Goal: Information Seeking & Learning: Learn about a topic

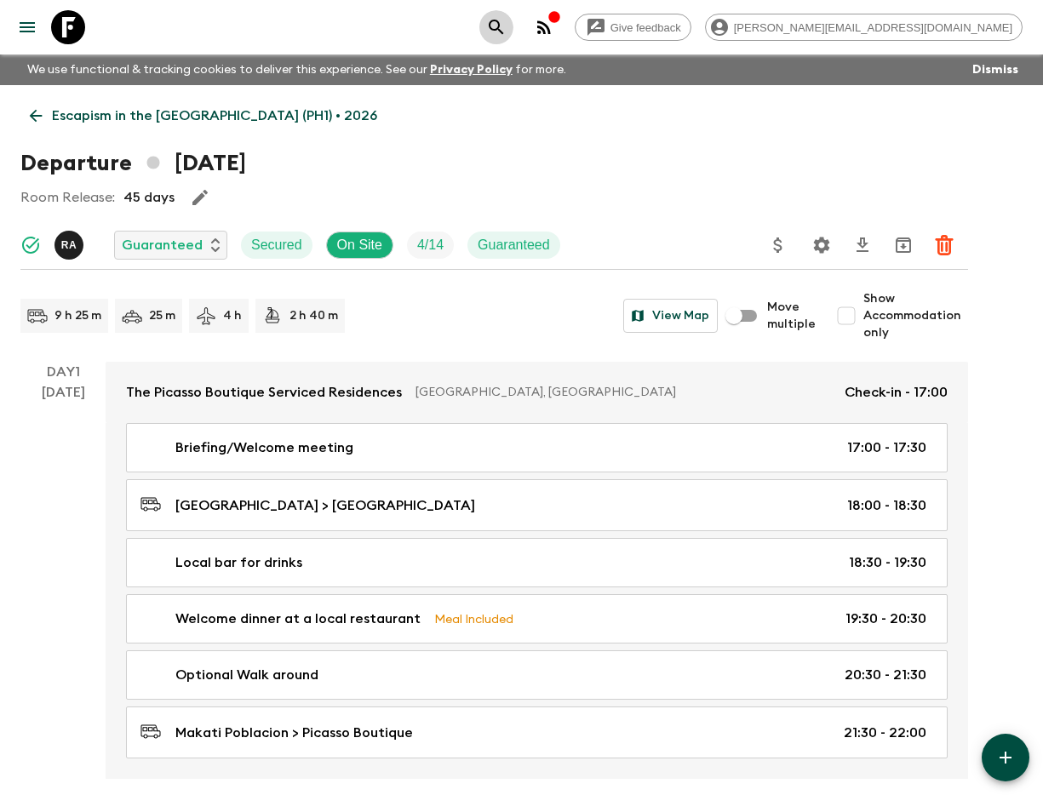
click at [507, 31] on icon "search adventures" at bounding box center [496, 27] width 20 height 20
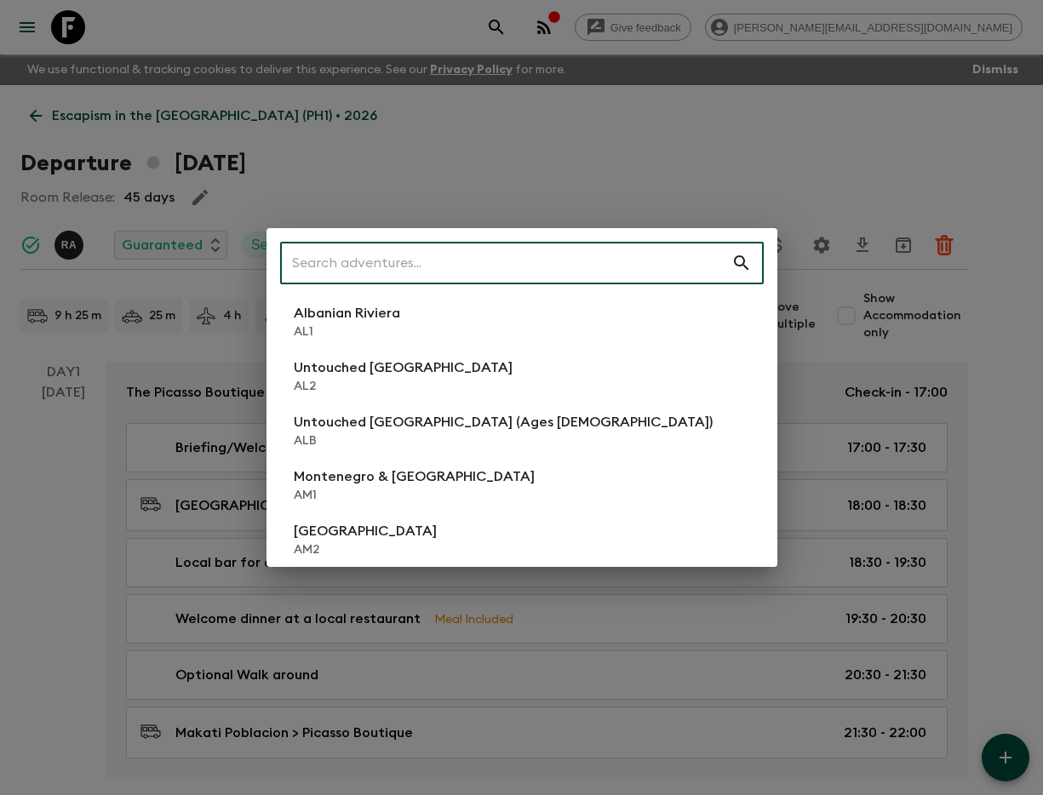
click at [422, 262] on input "text" at bounding box center [505, 263] width 451 height 48
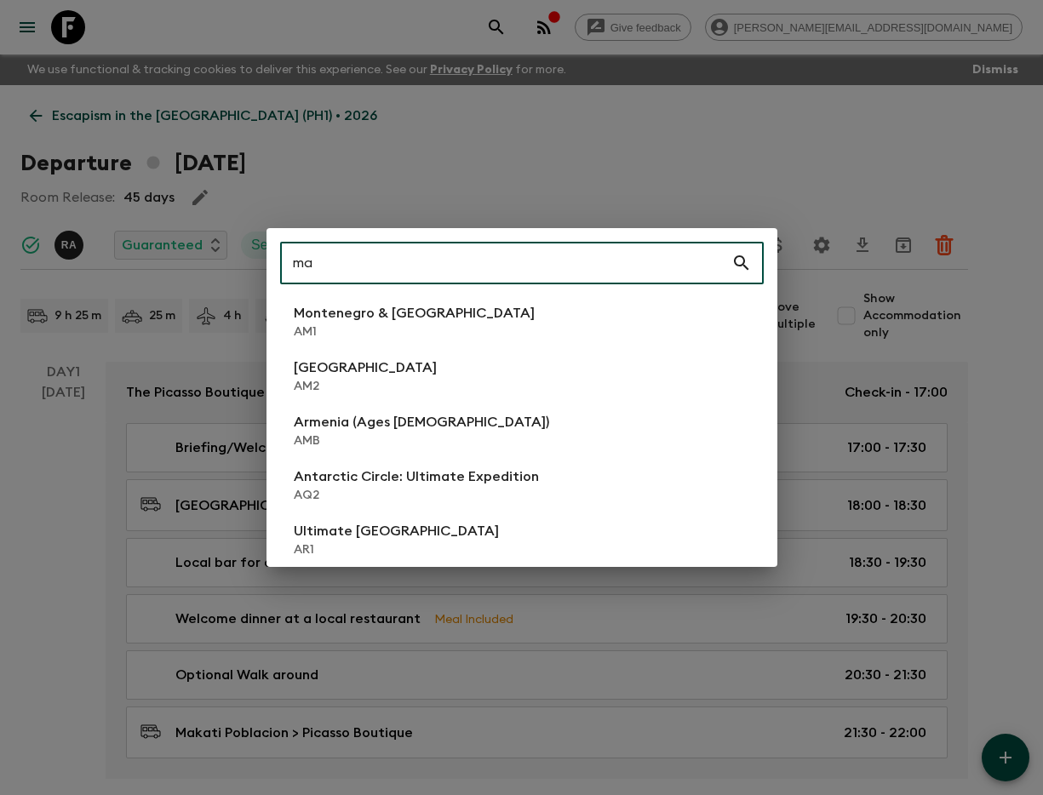
type input "ma2"
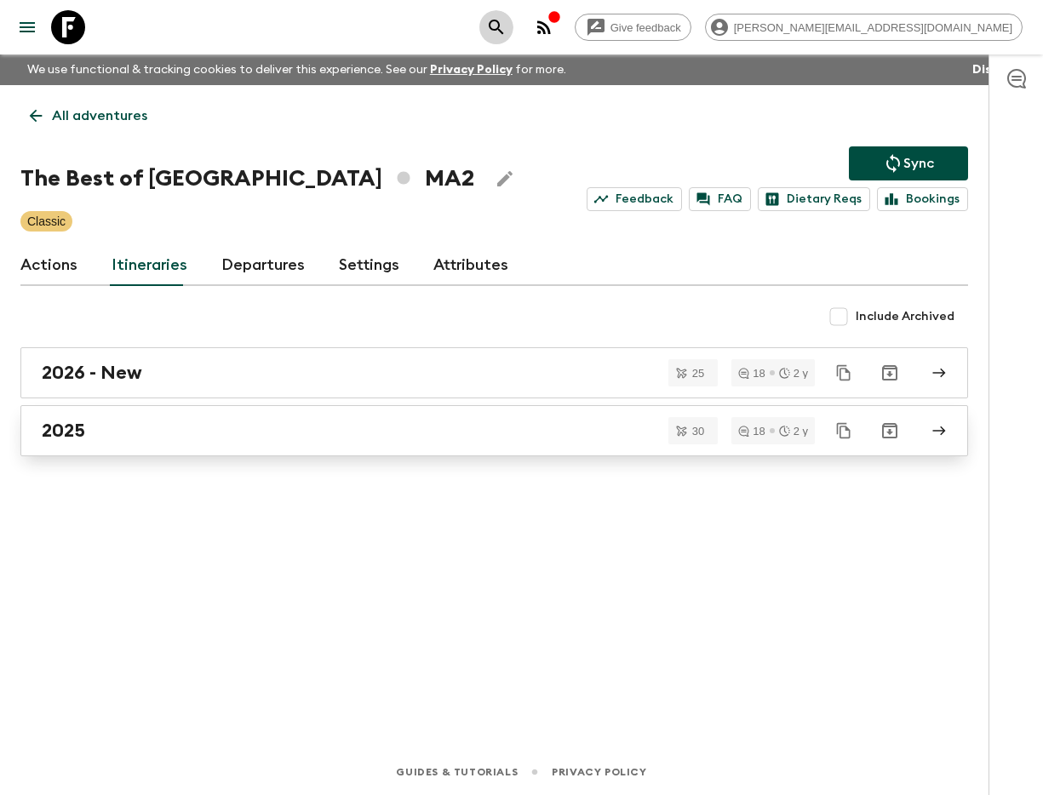
click at [196, 415] on link "2025" at bounding box center [493, 430] width 947 height 51
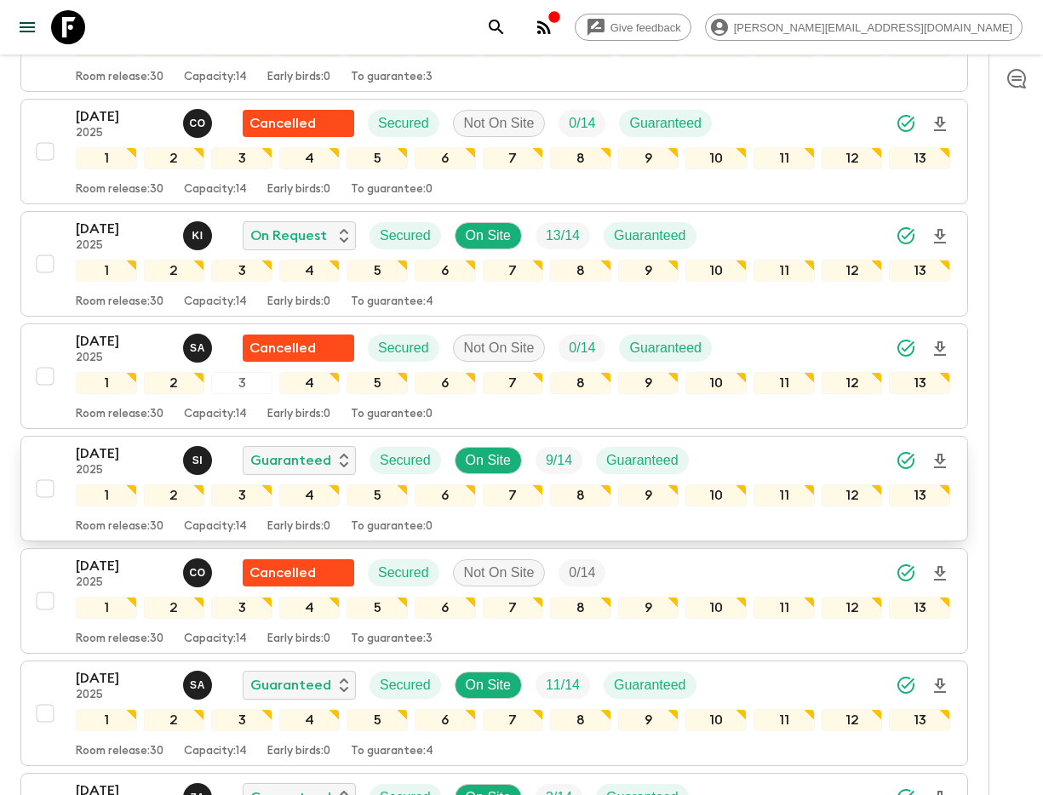
scroll to position [1873, 0]
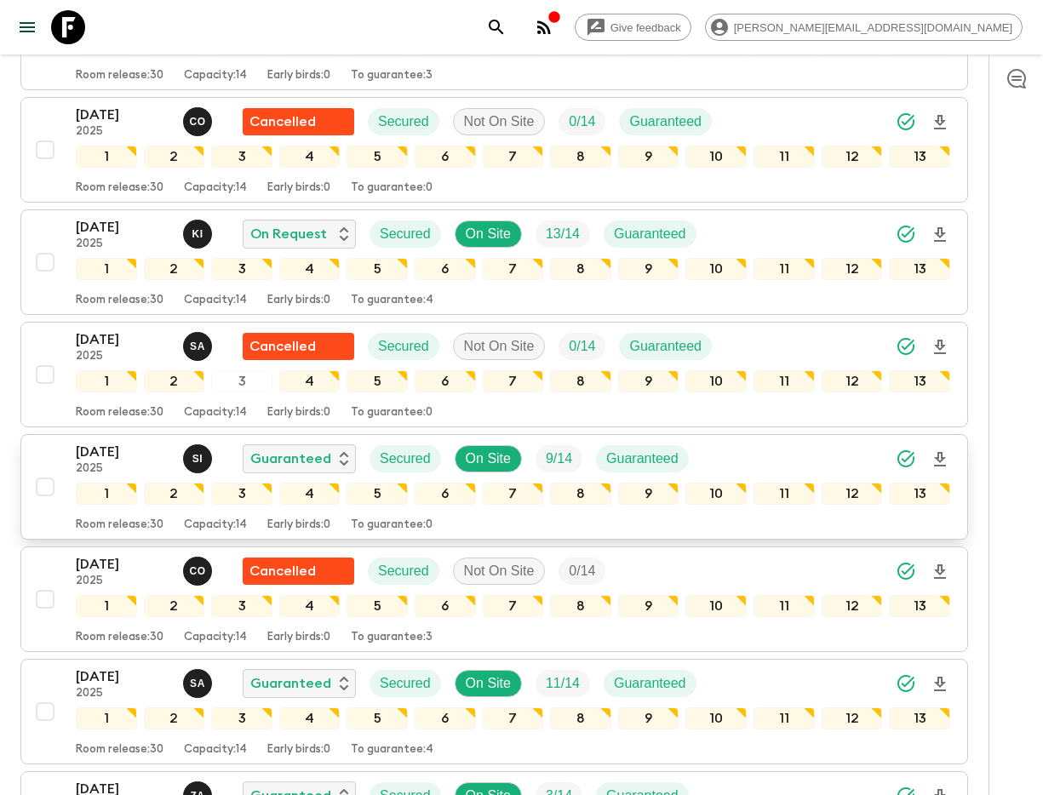
click at [116, 442] on p "[DATE]" at bounding box center [123, 452] width 94 height 20
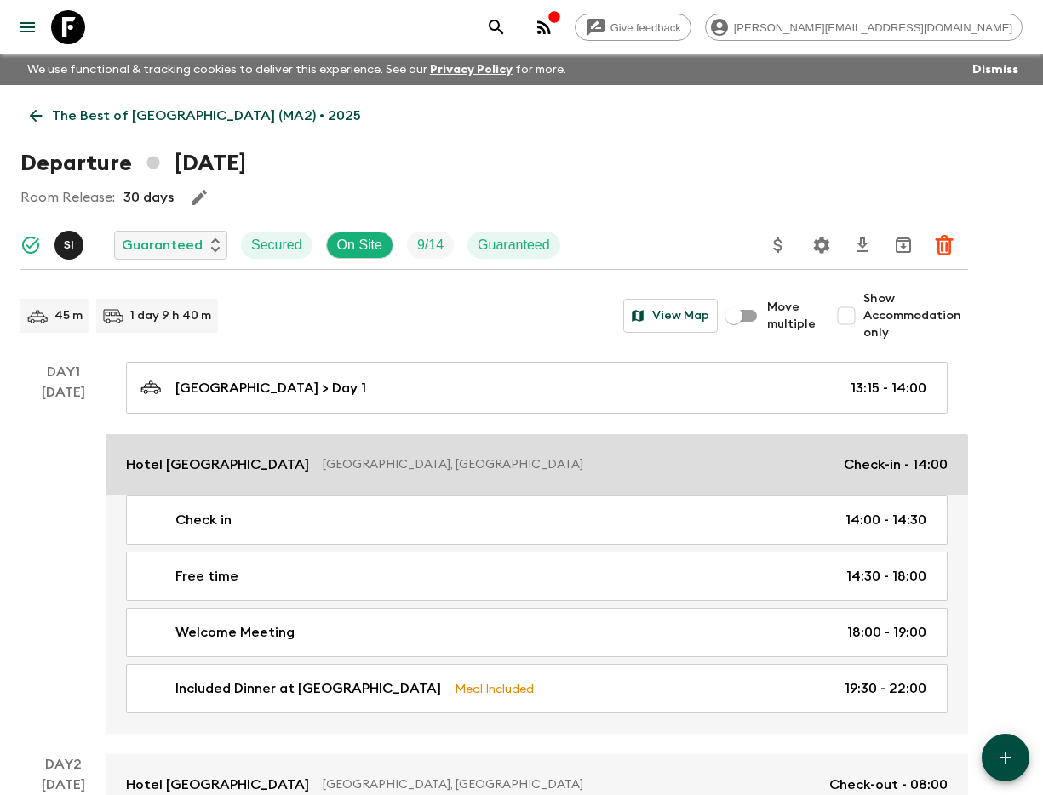
click at [211, 452] on link "Hotel [GEOGRAPHIC_DATA], [GEOGRAPHIC_DATA] Check-in - 14:00" at bounding box center [537, 464] width 862 height 61
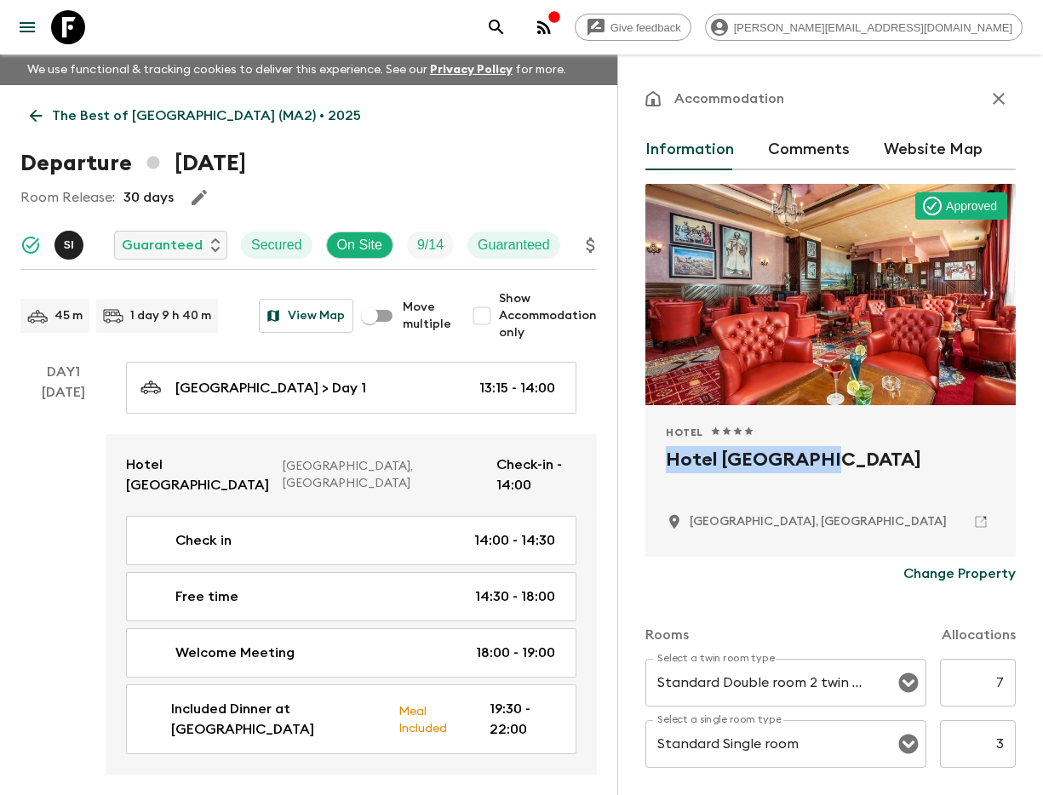
drag, startPoint x: 664, startPoint y: 464, endPoint x: 825, endPoint y: 464, distance: 160.9
click at [826, 464] on div "Hotel 1 Star 2 Stars 3 Stars 4 Stars 5 Stars Hotel [GEOGRAPHIC_DATA], [GEOGRAPH…" at bounding box center [830, 481] width 370 height 152
copy h2 "Hotel [GEOGRAPHIC_DATA]"
click at [507, 31] on icon "search adventures" at bounding box center [496, 27] width 20 height 20
click at [507, 26] on icon "search adventures" at bounding box center [496, 27] width 20 height 20
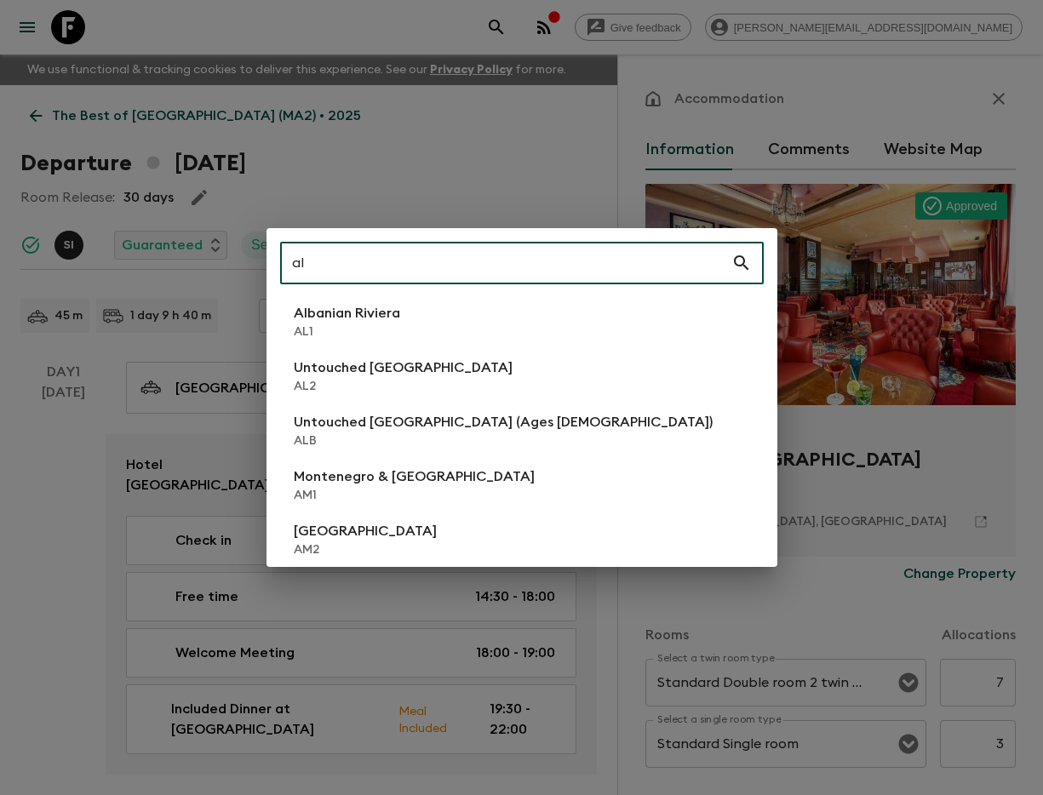
type input "al2"
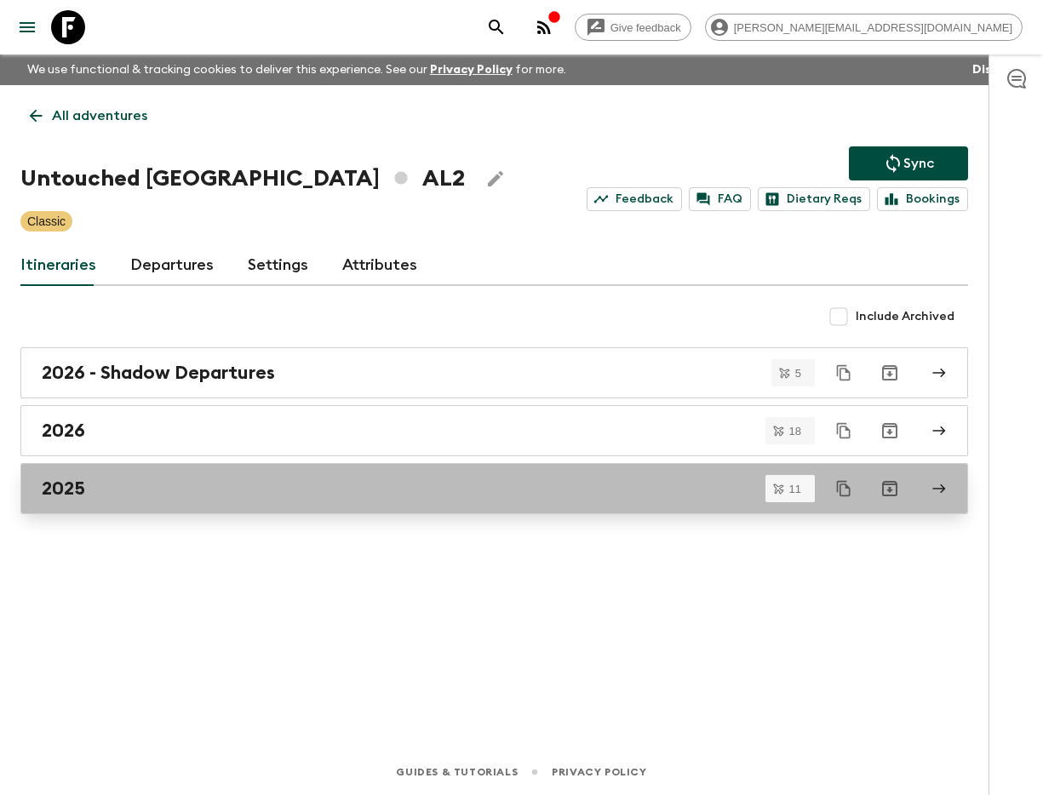
click at [244, 490] on div "2025" at bounding box center [478, 489] width 873 height 22
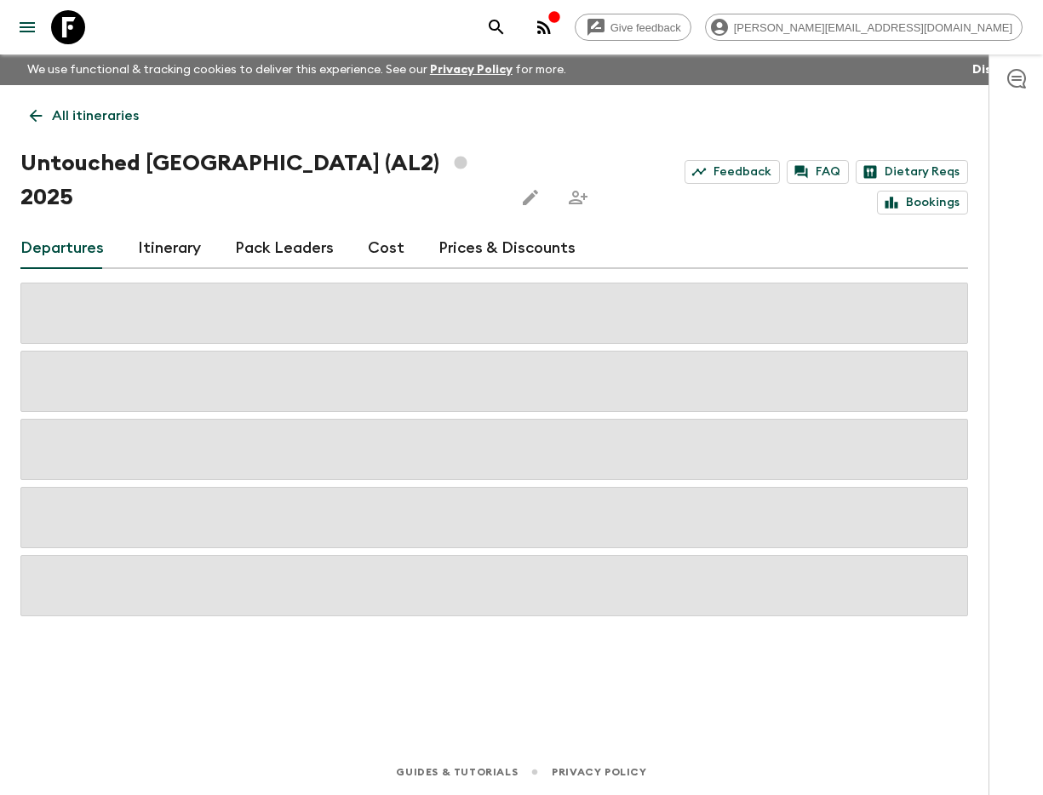
click at [189, 228] on link "Itinerary" at bounding box center [169, 248] width 63 height 41
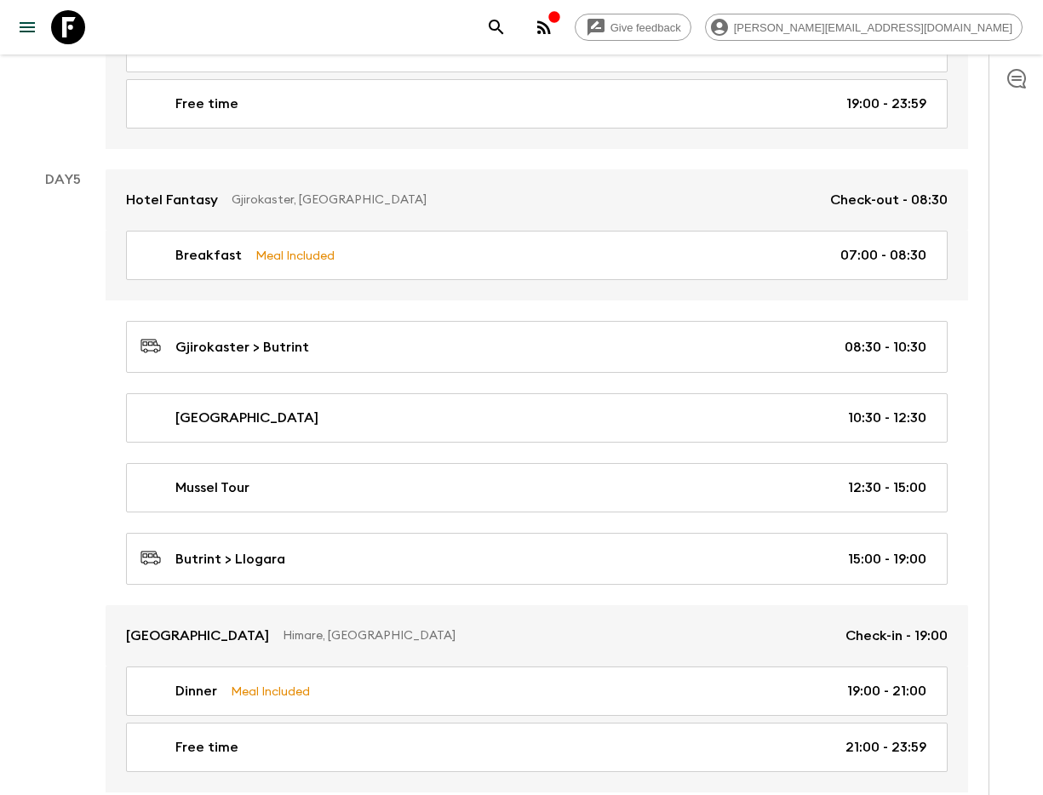
scroll to position [2445, 0]
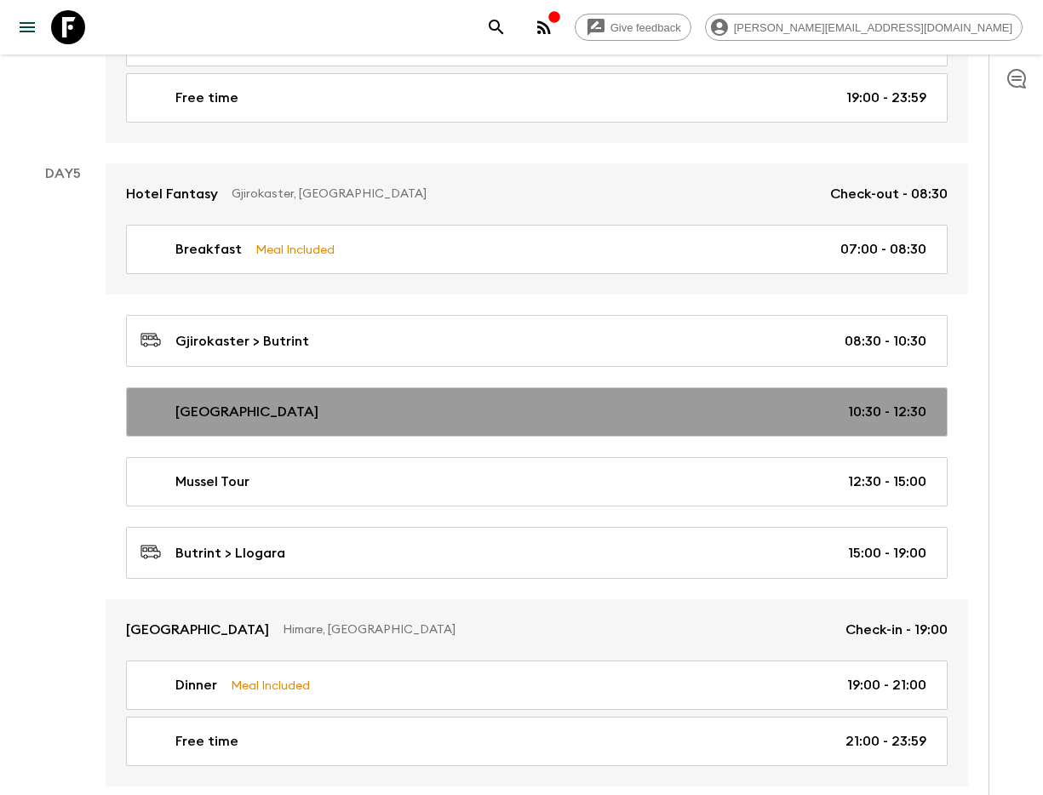
click at [330, 387] on link "[GEOGRAPHIC_DATA] 10:30 - 12:30" at bounding box center [536, 411] width 821 height 49
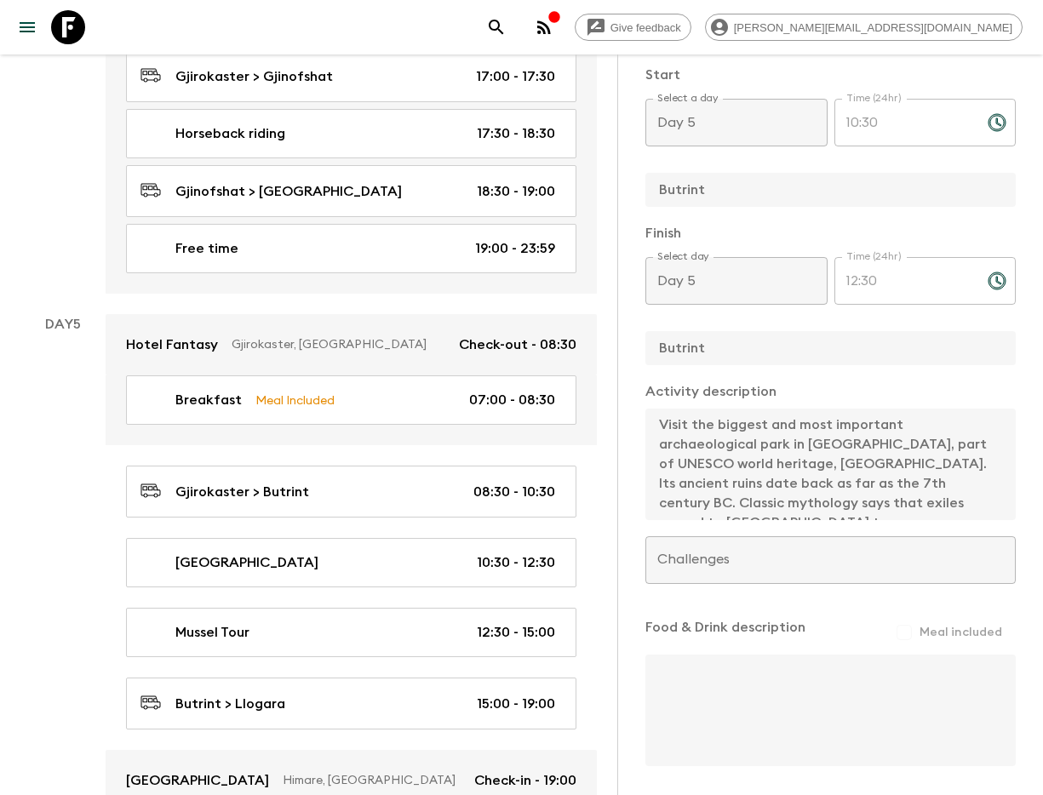
scroll to position [20, 0]
click at [507, 36] on icon "search adventures" at bounding box center [496, 27] width 20 height 20
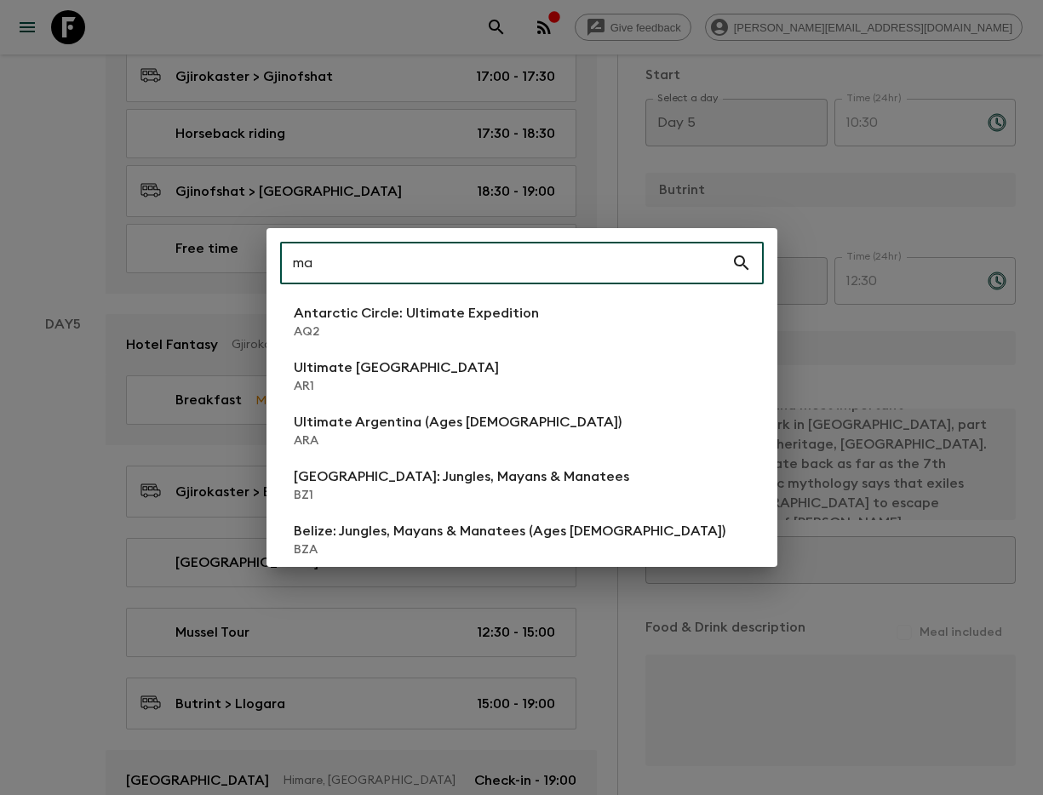
type input "ma2"
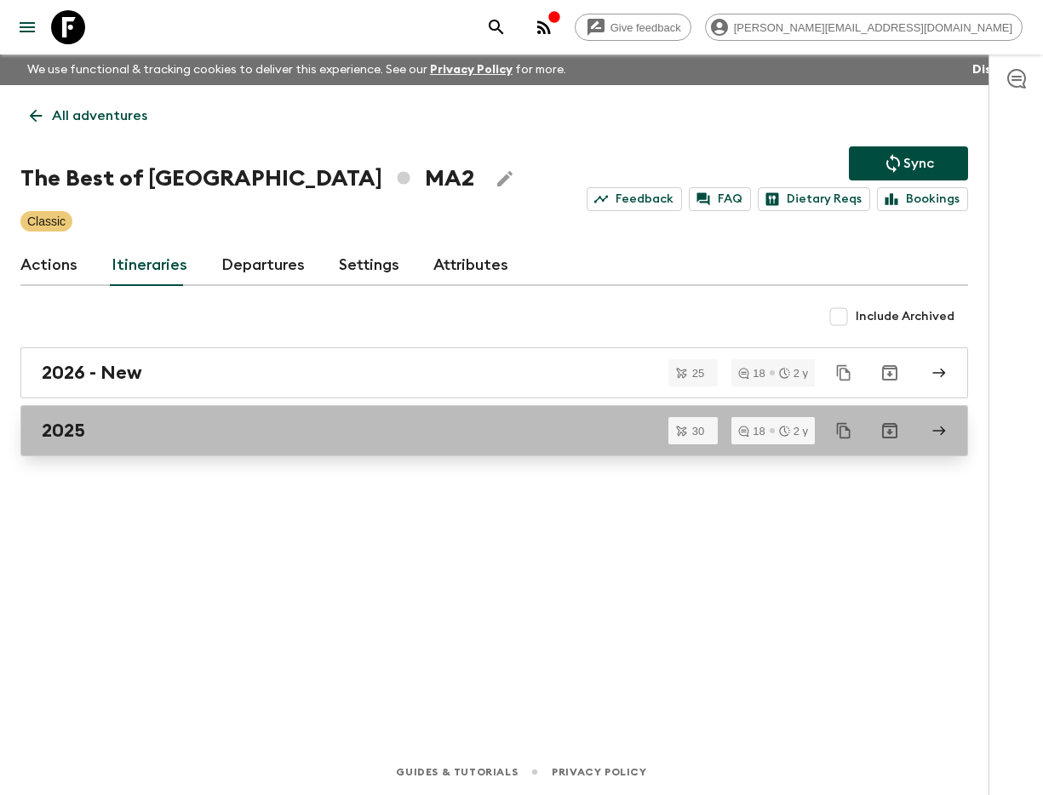
click at [128, 414] on link "2025" at bounding box center [493, 430] width 947 height 51
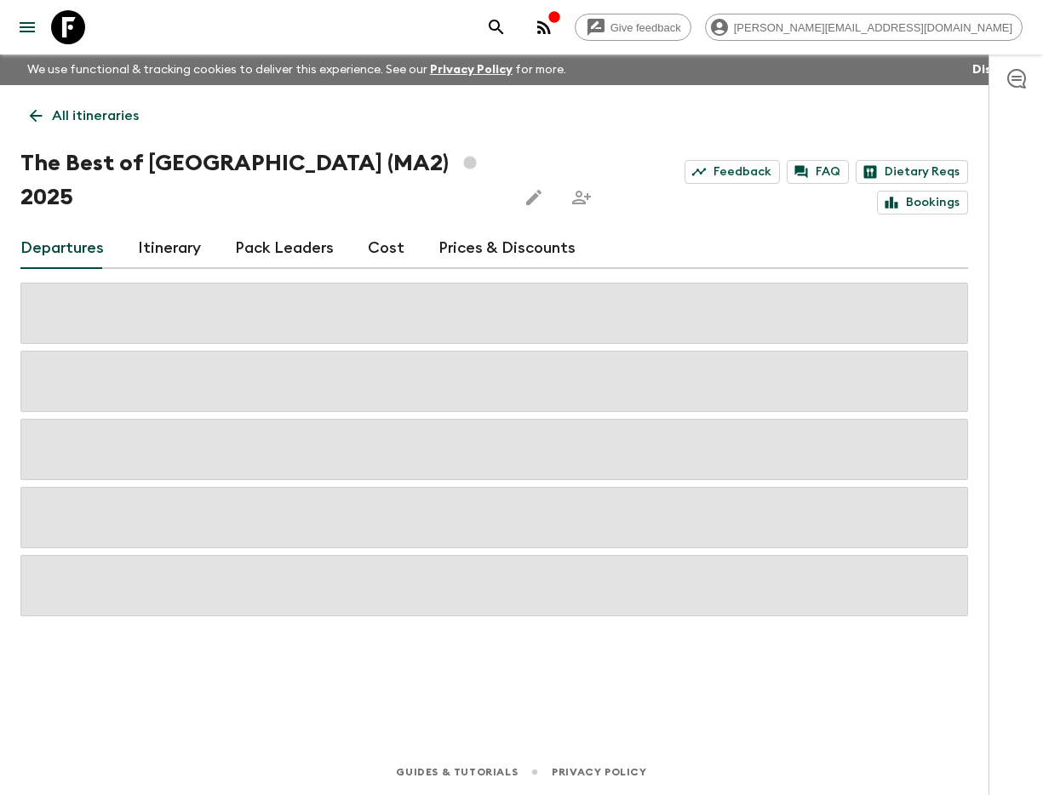
click at [161, 228] on link "Itinerary" at bounding box center [169, 248] width 63 height 41
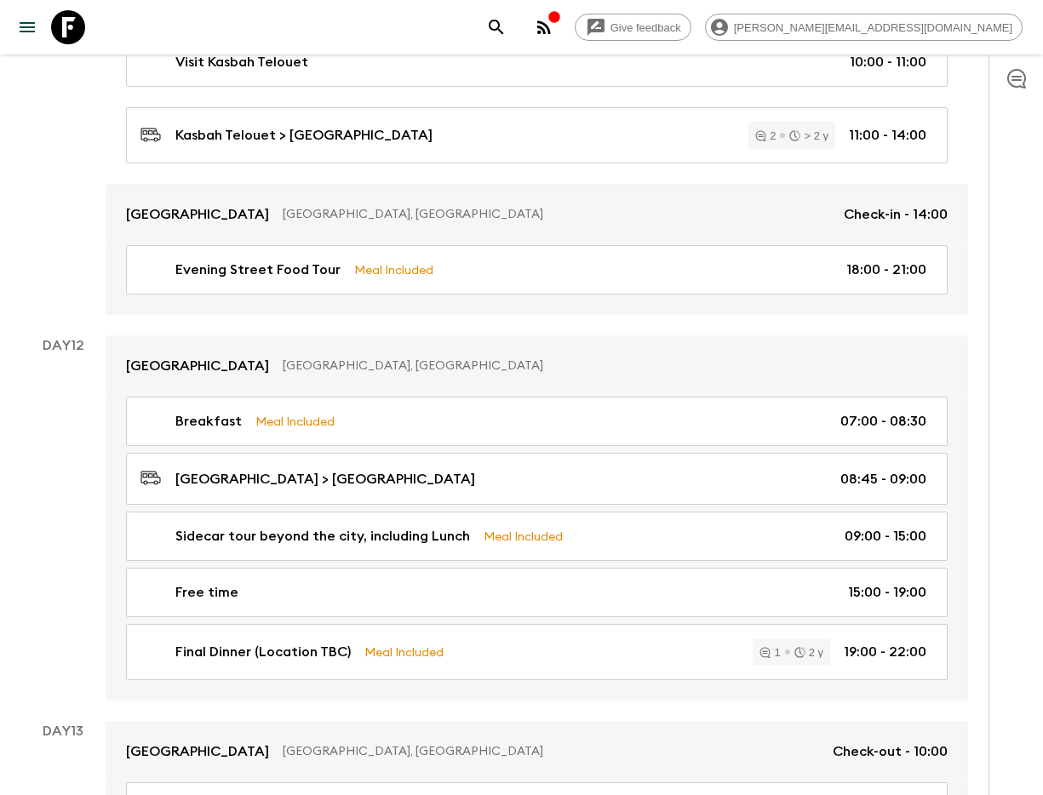
scroll to position [5135, 0]
